Goal: Check status: Check status

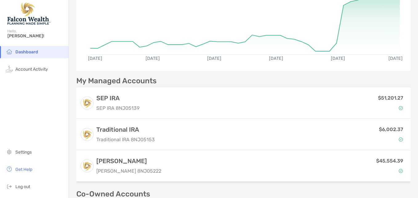
scroll to position [84, 0]
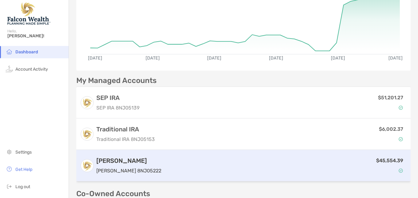
click at [192, 163] on div "$45,554.39" at bounding box center [285, 165] width 243 height 18
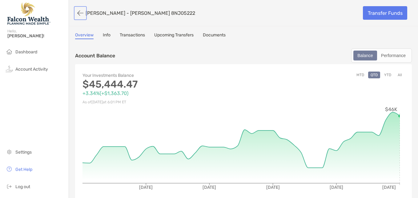
click at [77, 14] on button "button" at bounding box center [80, 12] width 10 height 11
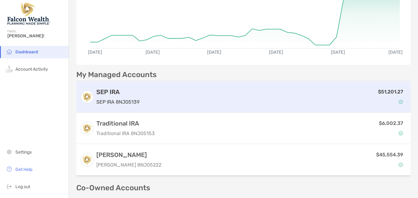
scroll to position [91, 0]
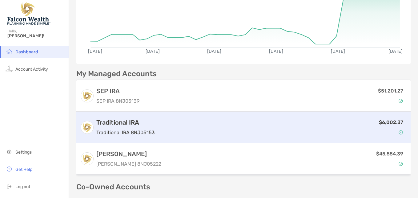
click at [346, 120] on div "$6,002.37" at bounding box center [282, 127] width 250 height 18
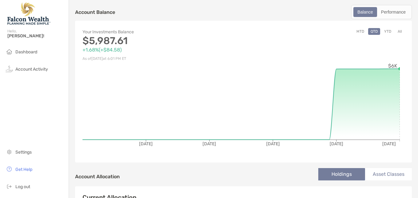
scroll to position [43, 0]
click at [25, 52] on span "Dashboard" at bounding box center [26, 51] width 22 height 5
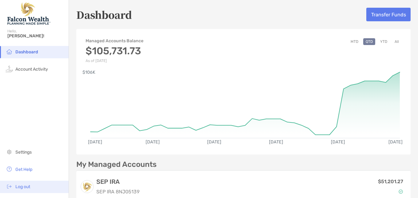
click at [27, 188] on span "Log out" at bounding box center [22, 186] width 15 height 5
